Goal: Task Accomplishment & Management: Manage account settings

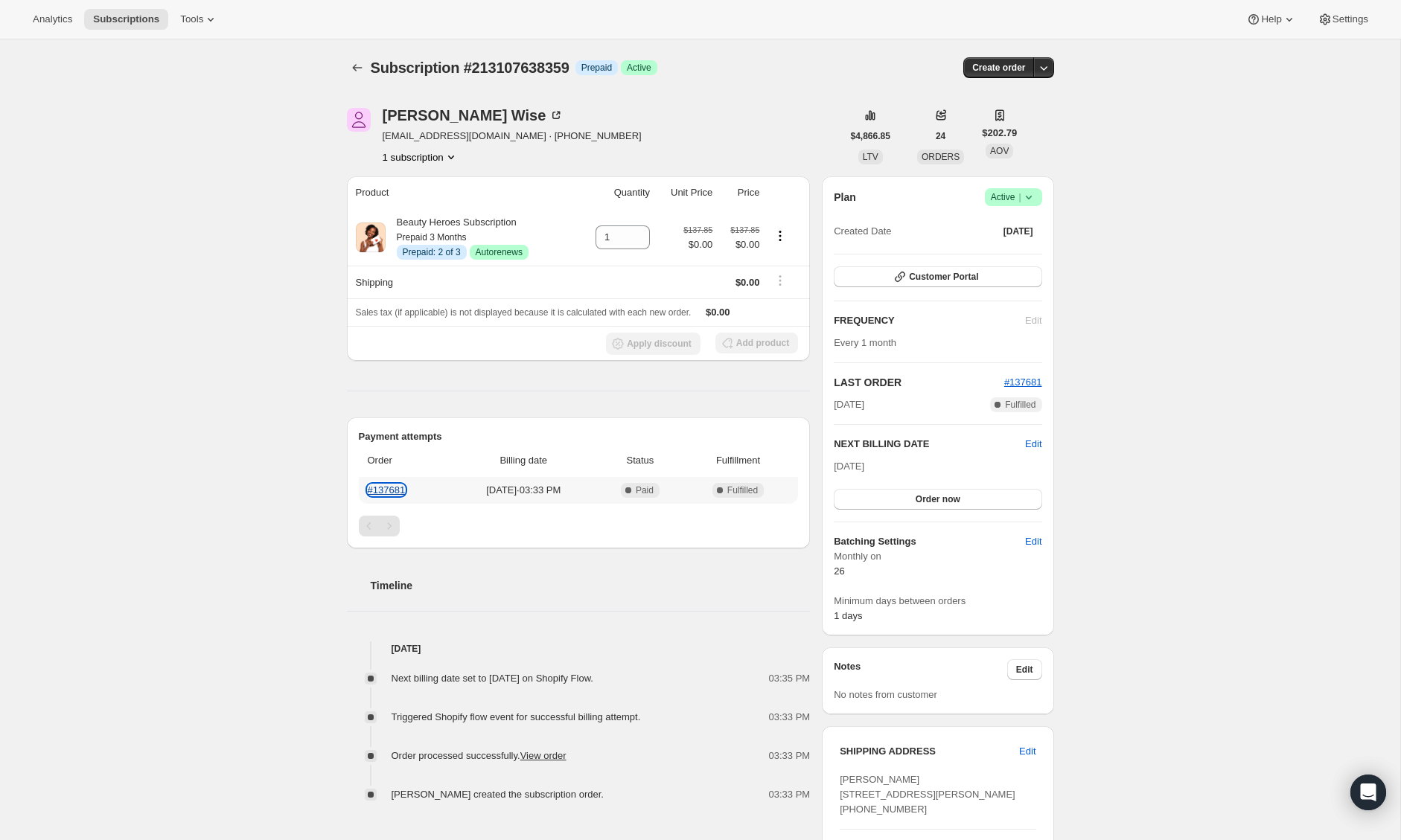
click at [401, 491] on link "#137681" at bounding box center [386, 490] width 38 height 11
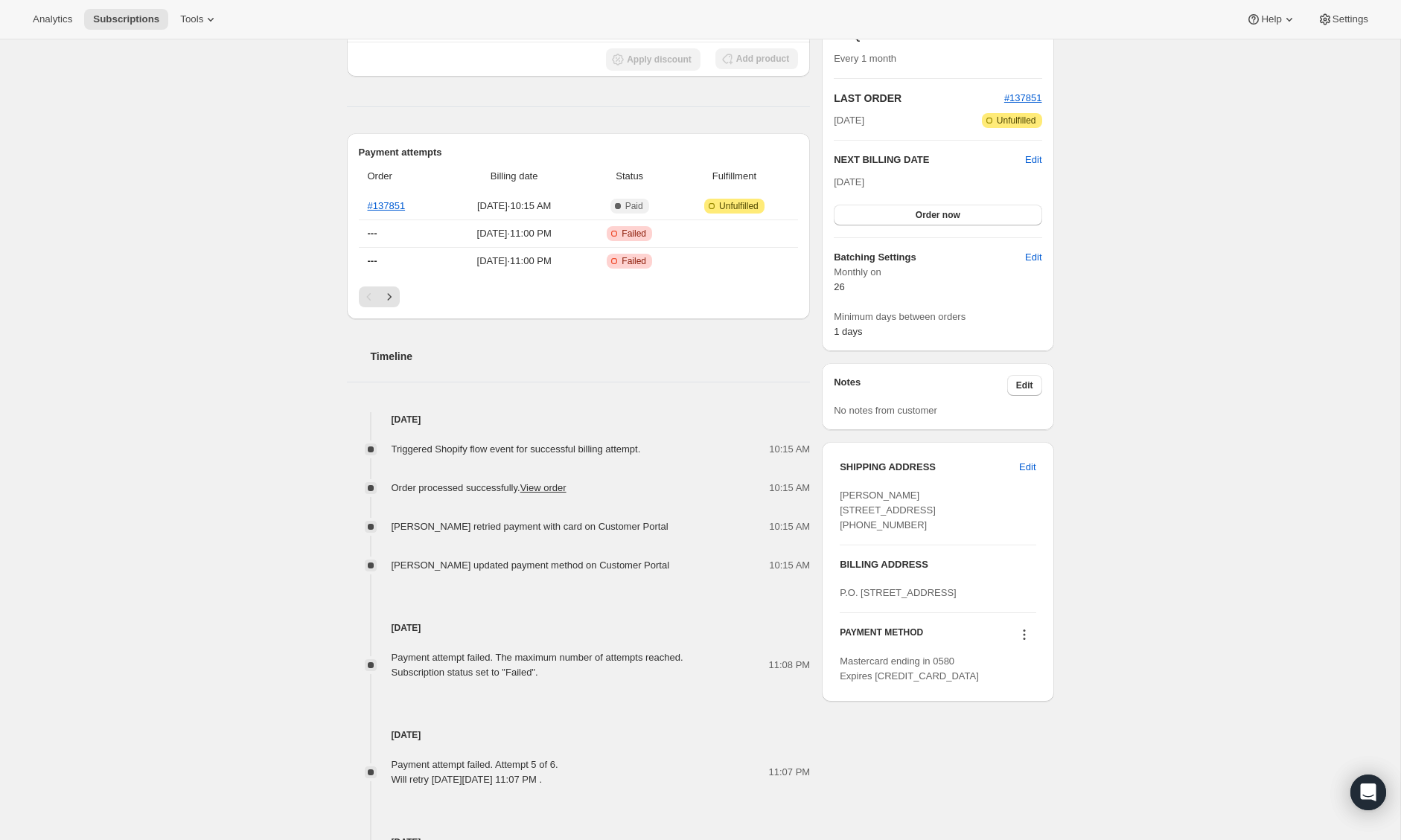
scroll to position [217, 0]
